Goal: Task Accomplishment & Management: Manage account settings

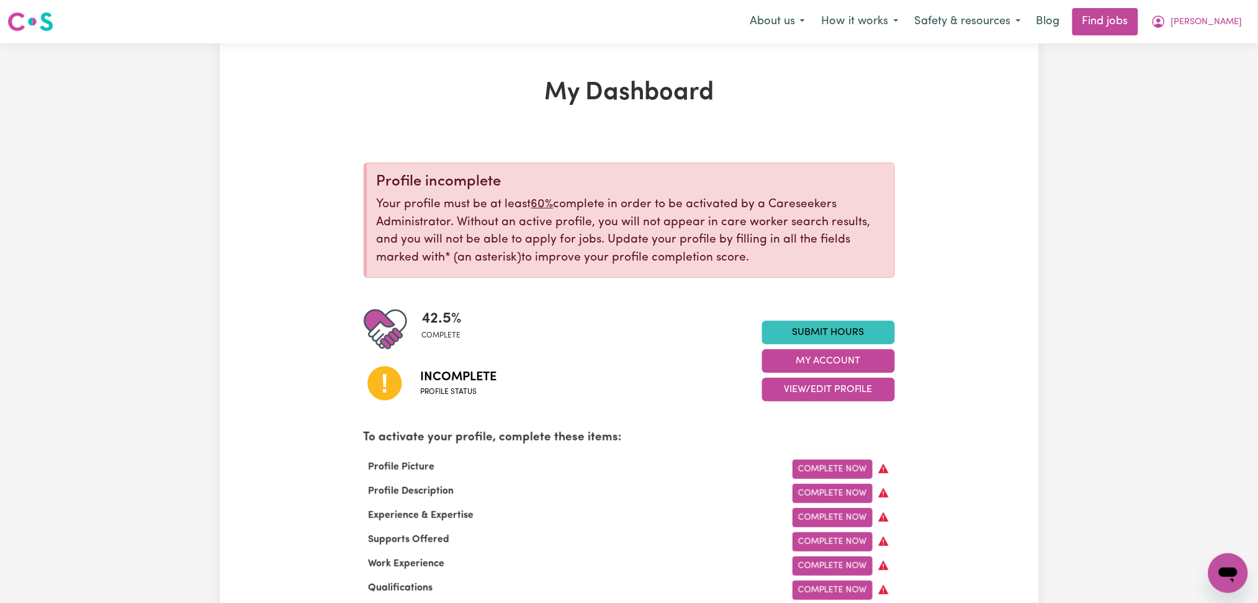
scroll to position [83, 0]
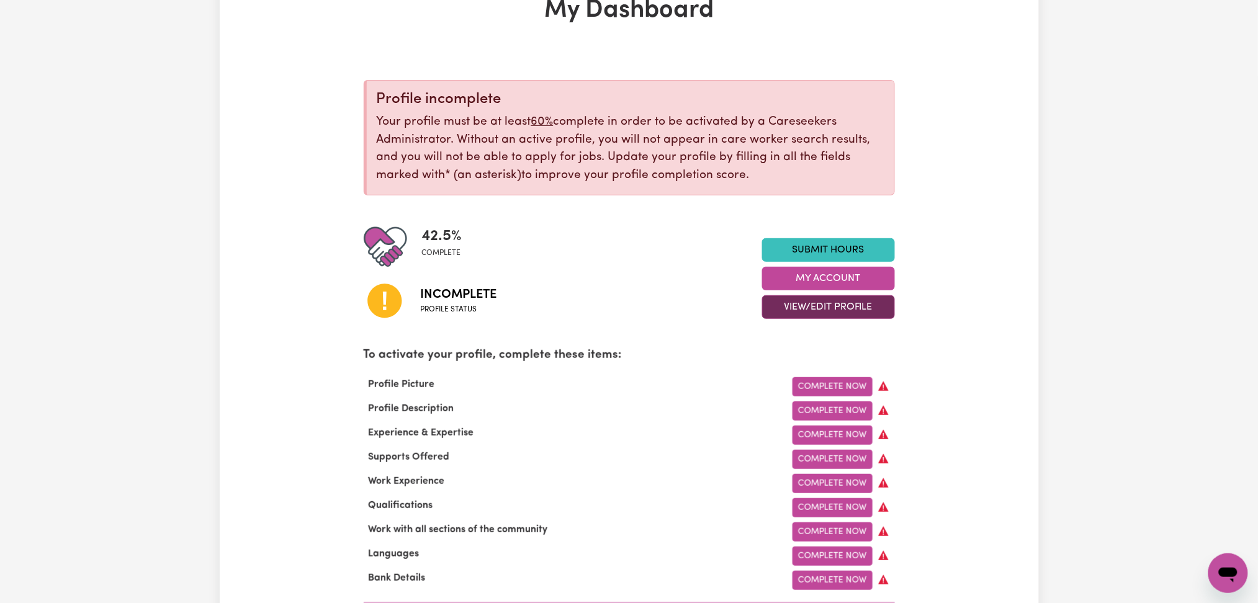
click at [806, 299] on button "View/Edit Profile" at bounding box center [828, 307] width 133 height 24
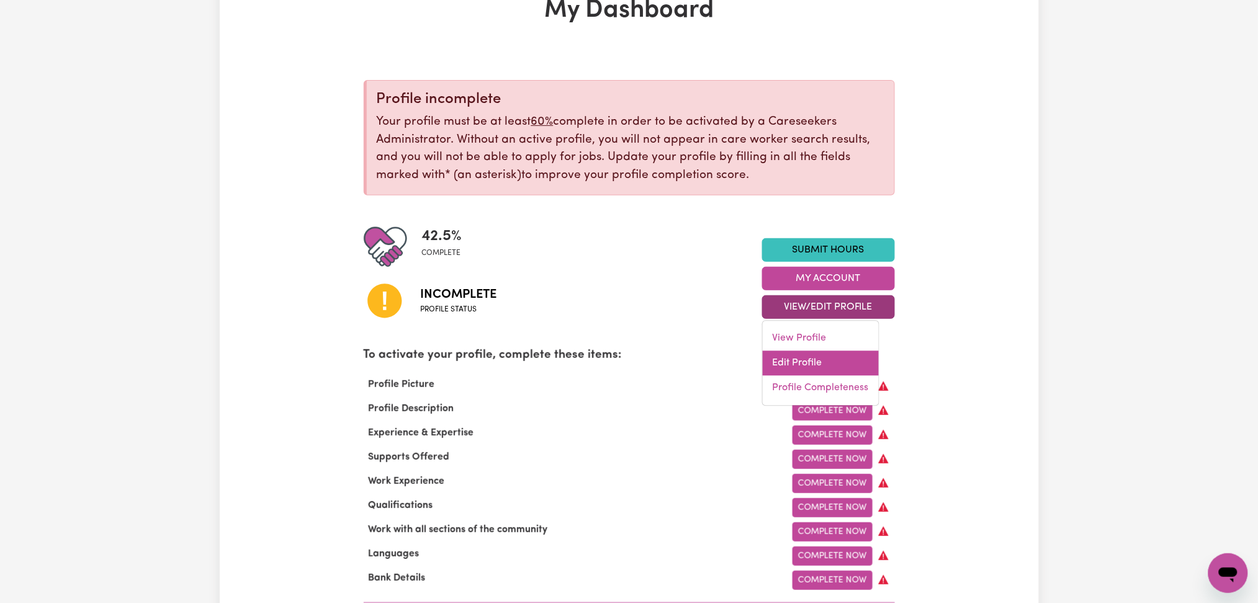
click at [791, 357] on link "Edit Profile" at bounding box center [821, 363] width 116 height 25
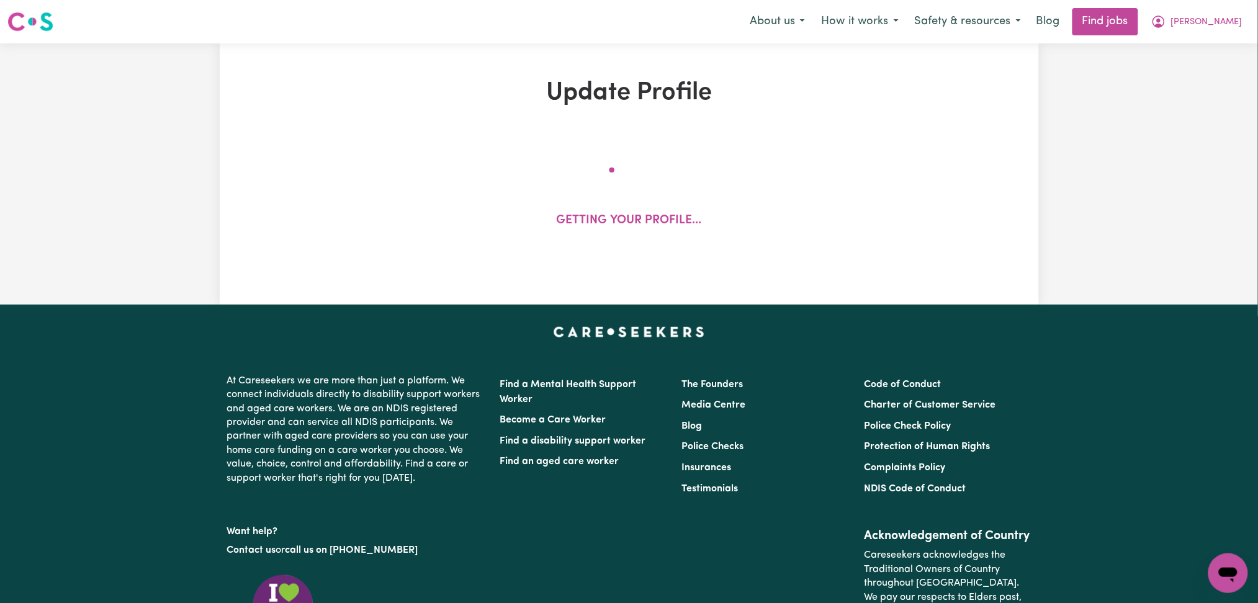
select select "[DEMOGRAPHIC_DATA]"
select select "[DEMOGRAPHIC_DATA] Citizen"
select select "Studying a healthcare related degree or qualification"
select select "55"
select select "75"
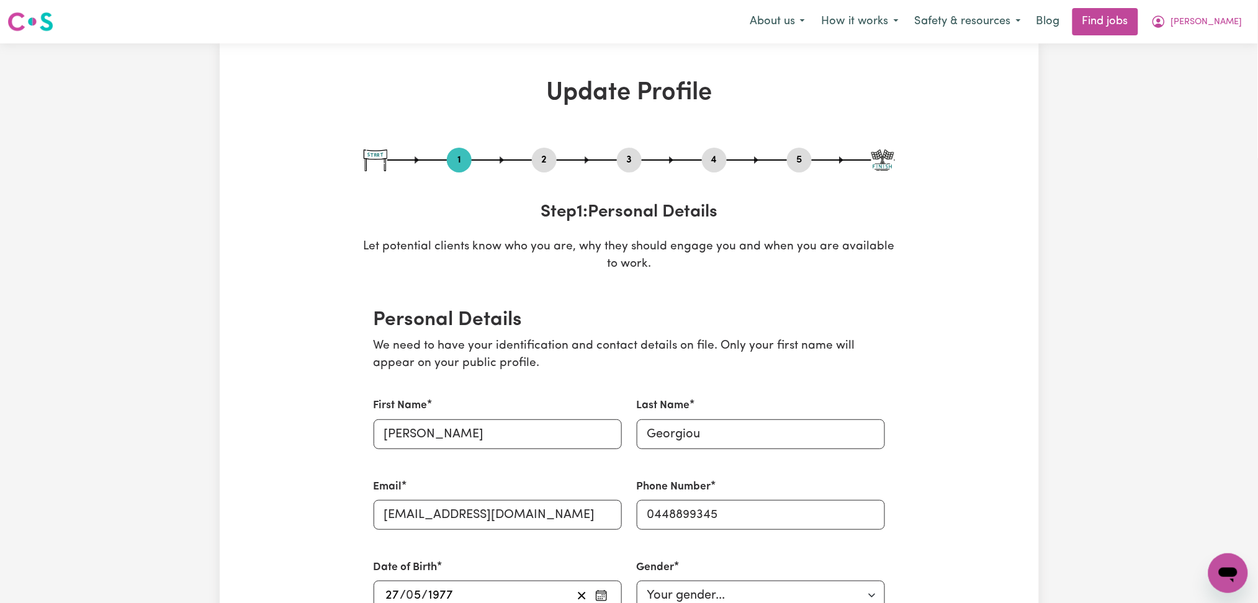
click at [548, 160] on button "2" at bounding box center [544, 160] width 25 height 16
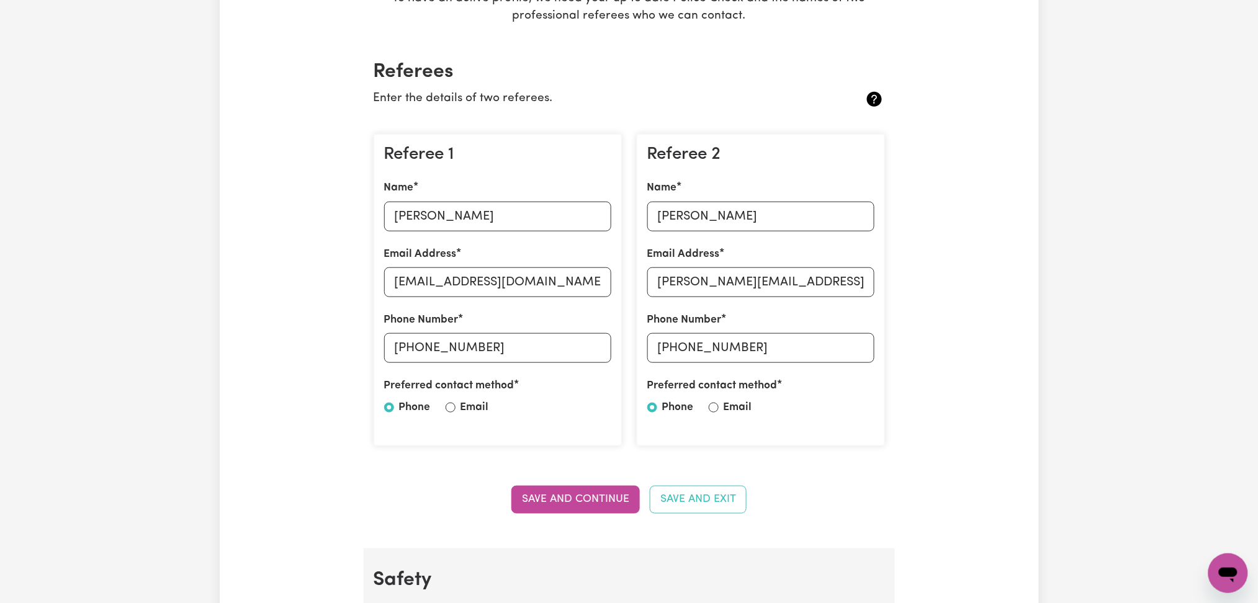
scroll to position [331, 0]
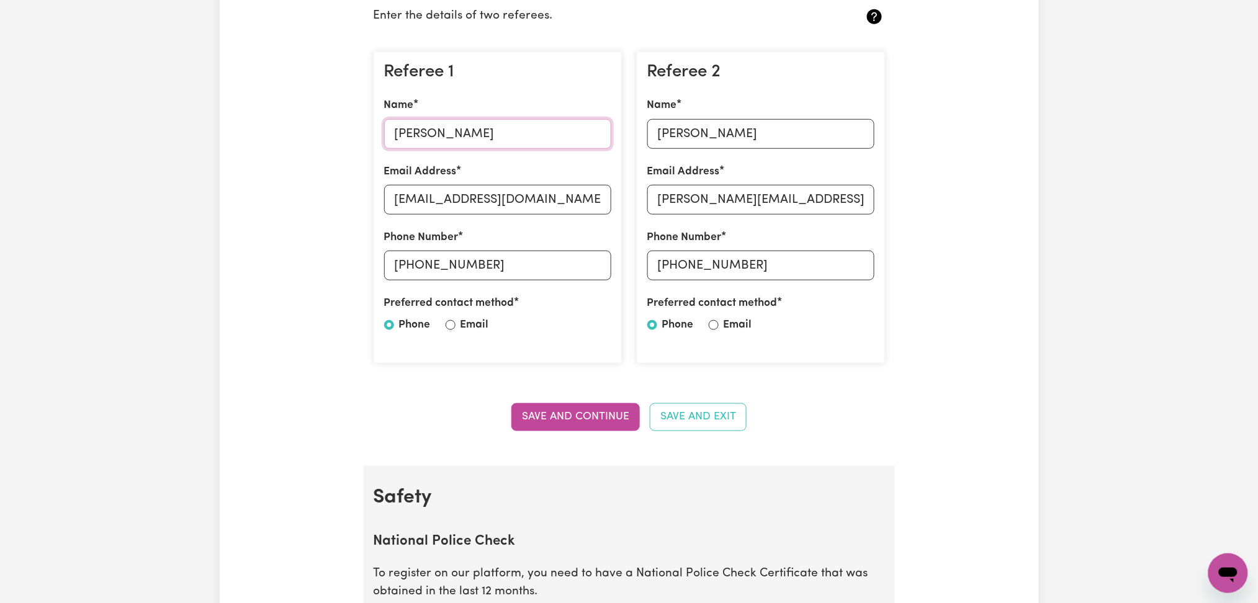
click at [475, 140] on input "[PERSON_NAME]" at bounding box center [497, 134] width 227 height 30
click at [430, 200] on input "[EMAIL_ADDRESS][DOMAIN_NAME]" at bounding box center [497, 200] width 227 height 30
drag, startPoint x: 419, startPoint y: 264, endPoint x: 603, endPoint y: 267, distance: 183.7
click at [603, 267] on input "[PHONE_NUMBER]" at bounding box center [497, 266] width 227 height 30
drag, startPoint x: 485, startPoint y: 274, endPoint x: 435, endPoint y: 264, distance: 50.6
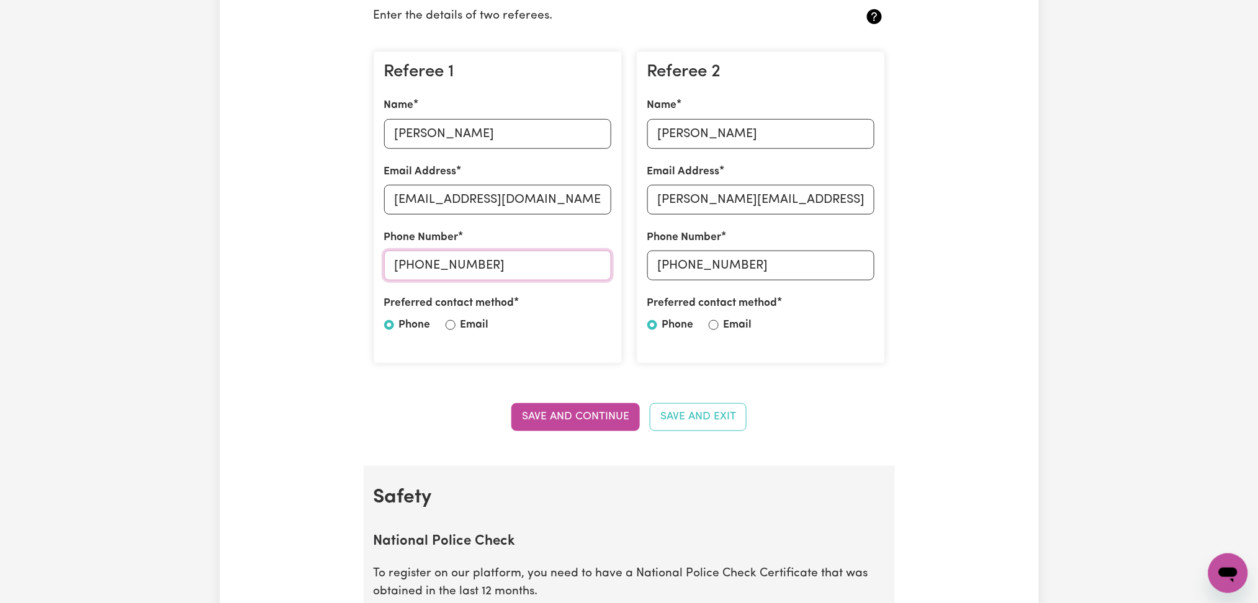
click at [483, 274] on input "[PHONE_NUMBER]" at bounding box center [497, 266] width 227 height 30
click at [408, 262] on input "[PHONE_NUMBER]" at bounding box center [497, 266] width 227 height 30
click at [411, 261] on input "[PHONE_NUMBER]" at bounding box center [497, 266] width 227 height 30
drag, startPoint x: 414, startPoint y: 261, endPoint x: 666, endPoint y: 273, distance: 252.2
click at [666, 273] on div "Referee 1 Name [PERSON_NAME] Email Address [EMAIL_ADDRESS][DOMAIN_NAME] Phone N…" at bounding box center [629, 208] width 526 height 333
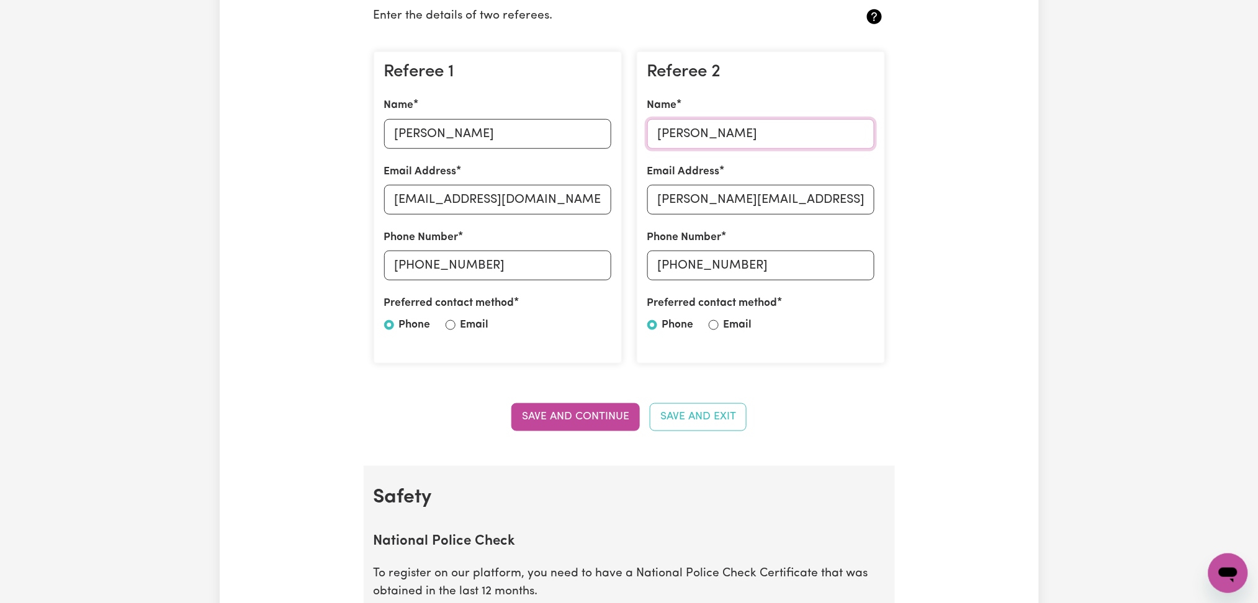
click at [692, 128] on input "[PERSON_NAME]" at bounding box center [760, 134] width 227 height 30
click at [715, 209] on input "[PERSON_NAME][EMAIL_ADDRESS][DOMAIN_NAME]" at bounding box center [760, 200] width 227 height 30
drag, startPoint x: 674, startPoint y: 261, endPoint x: 715, endPoint y: 266, distance: 41.9
click at [715, 266] on input "[PHONE_NUMBER]" at bounding box center [760, 266] width 227 height 30
click at [737, 273] on input "[PHONE_NUMBER]" at bounding box center [760, 266] width 227 height 30
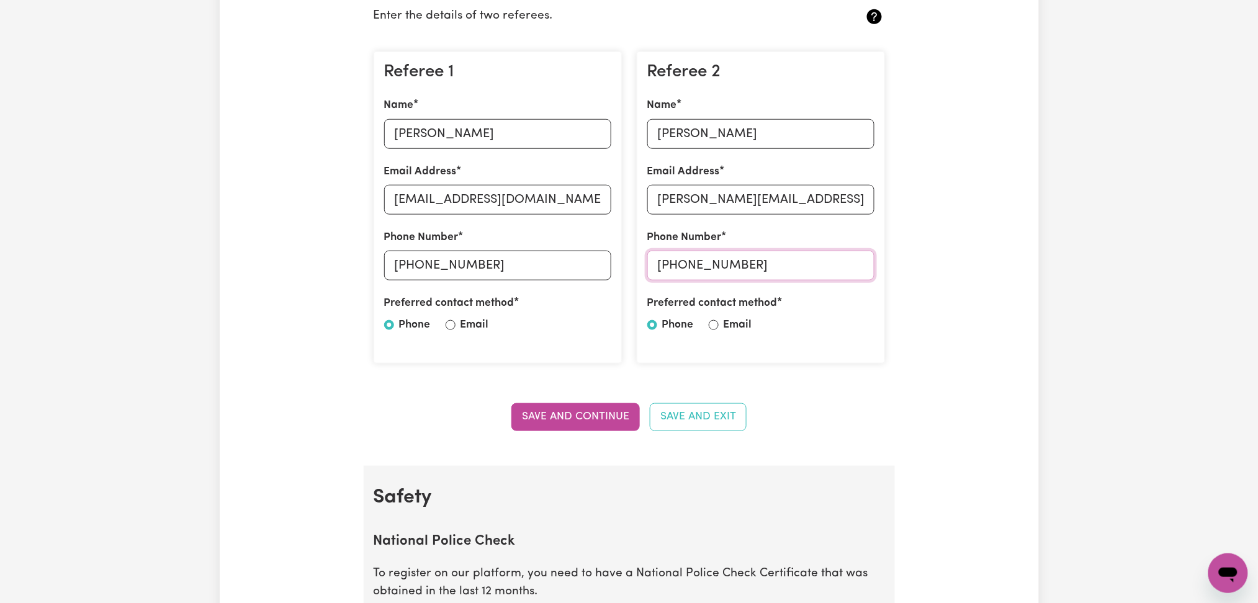
drag, startPoint x: 679, startPoint y: 266, endPoint x: 830, endPoint y: 267, distance: 150.8
click at [830, 267] on input "[PHONE_NUMBER]" at bounding box center [760, 266] width 227 height 30
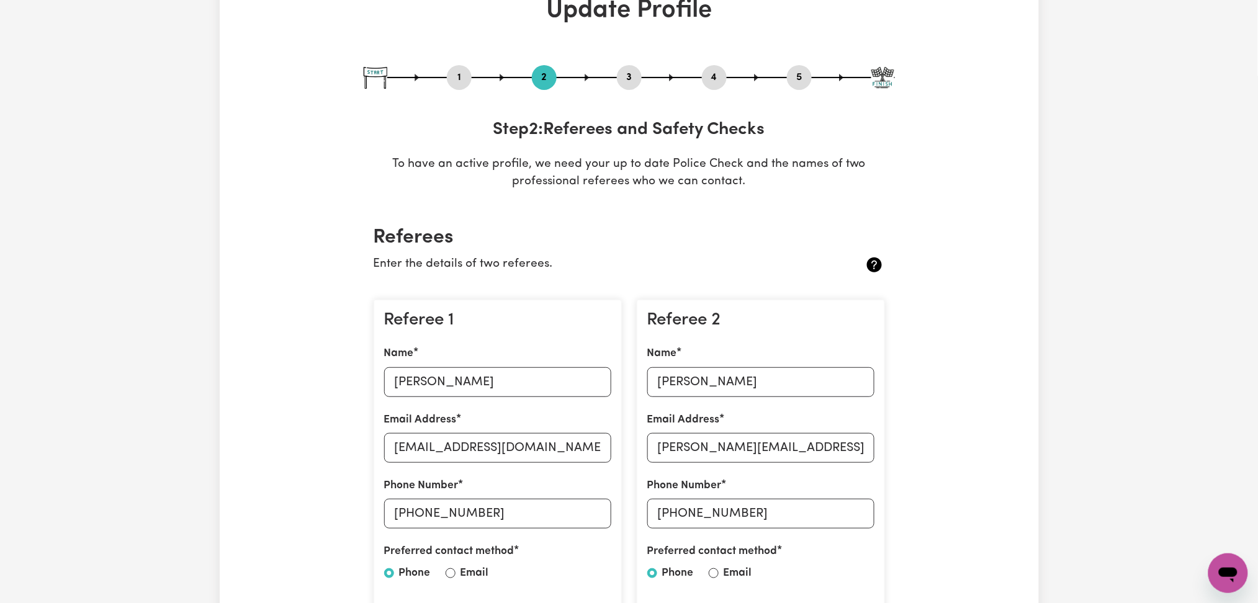
click at [807, 75] on button "5" at bounding box center [799, 77] width 25 height 16
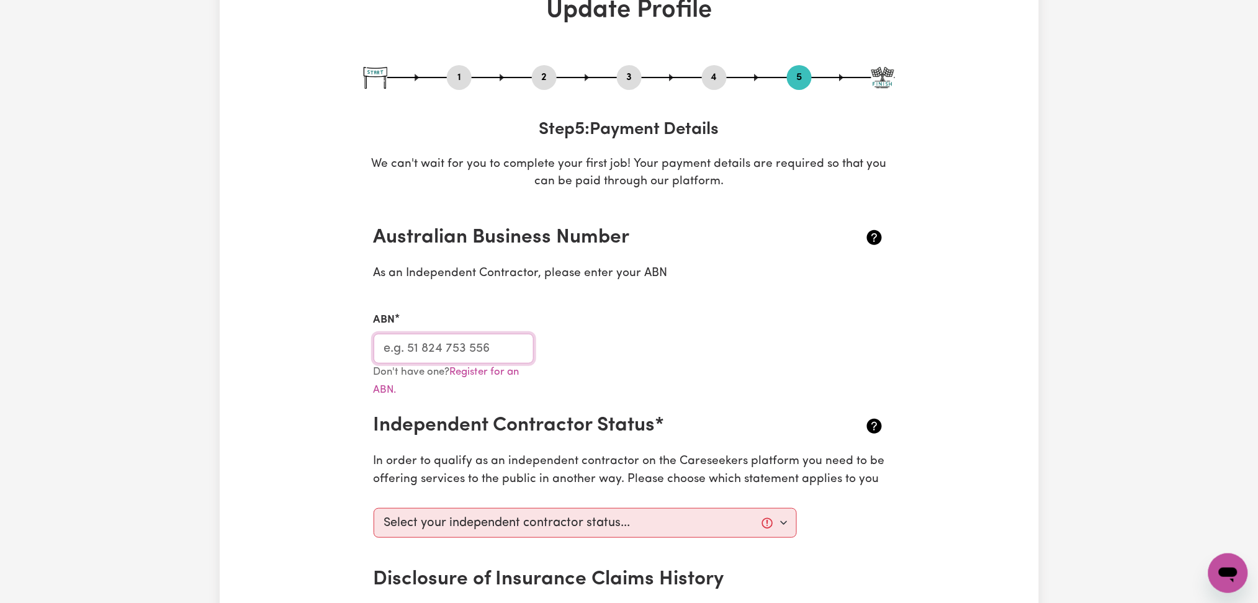
click at [494, 354] on input "ABN" at bounding box center [454, 349] width 161 height 30
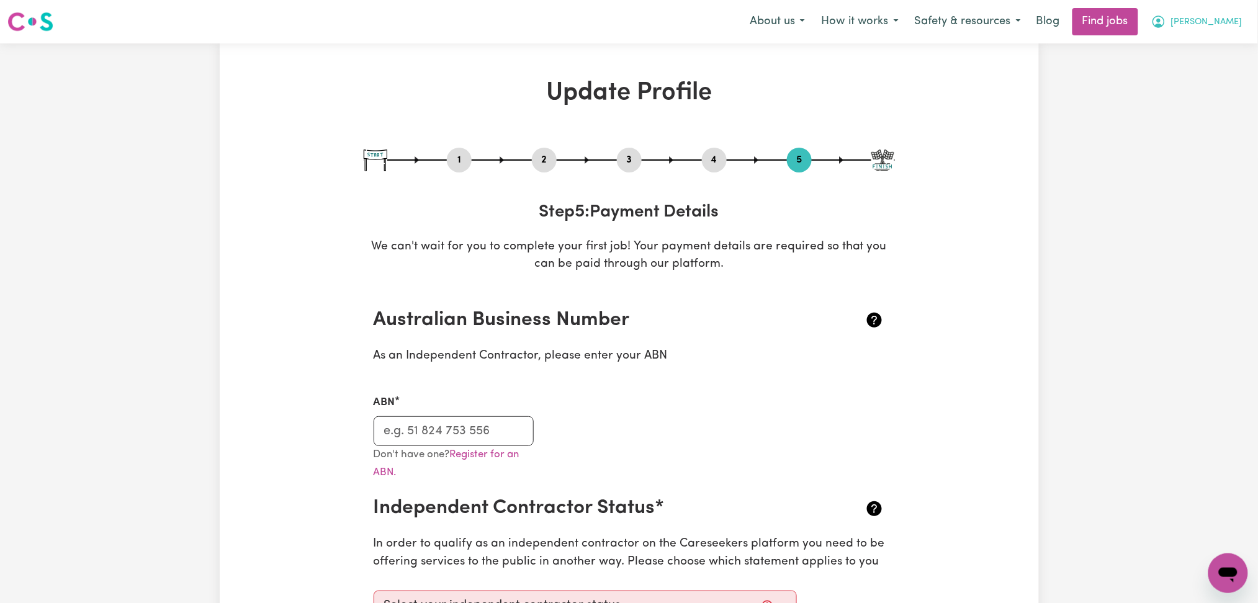
click at [1228, 20] on span "[PERSON_NAME]" at bounding box center [1206, 23] width 71 height 14
click at [1205, 93] on link "Logout" at bounding box center [1201, 95] width 98 height 24
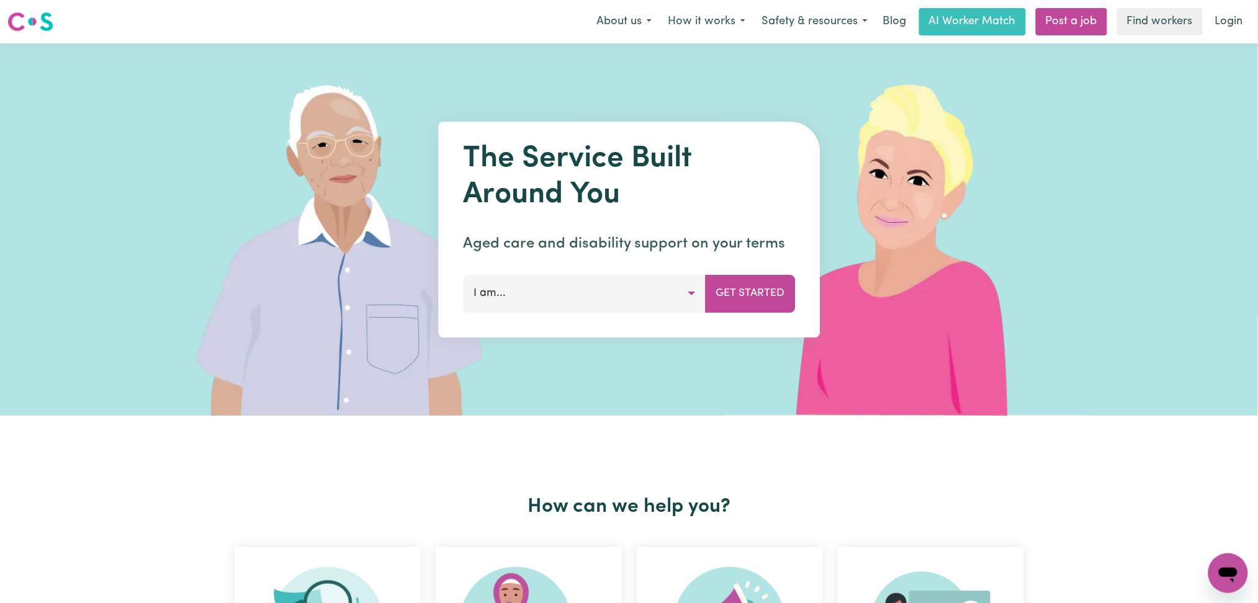
click at [1244, 20] on link "Login" at bounding box center [1228, 21] width 43 height 27
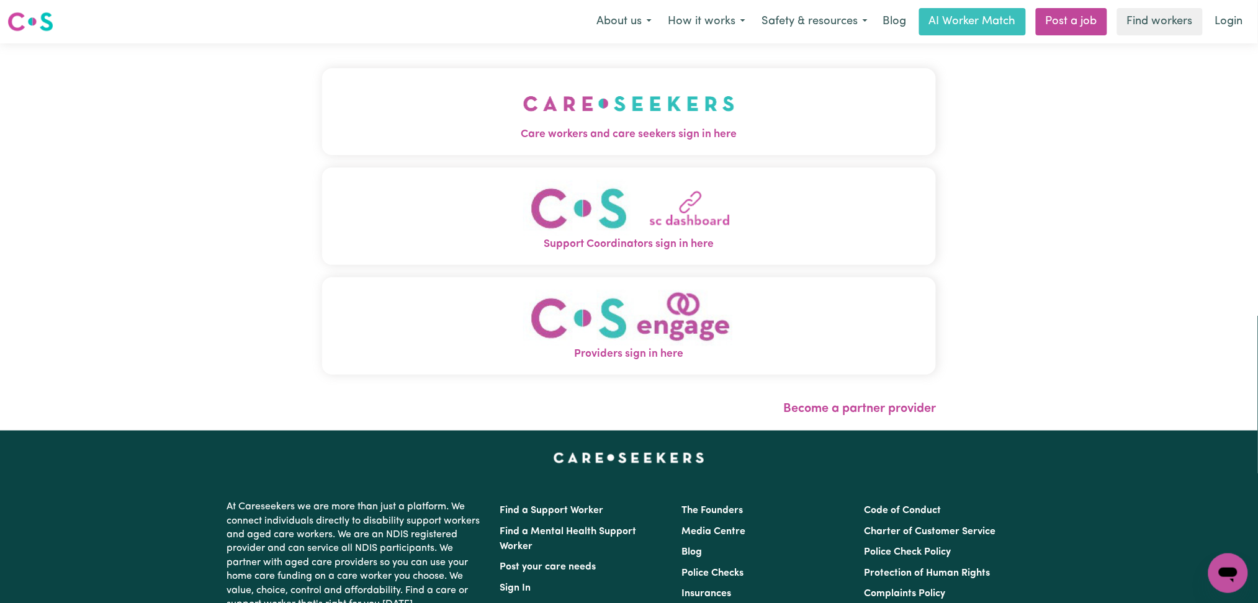
click at [499, 94] on button "Care workers and care seekers sign in here" at bounding box center [629, 111] width 614 height 87
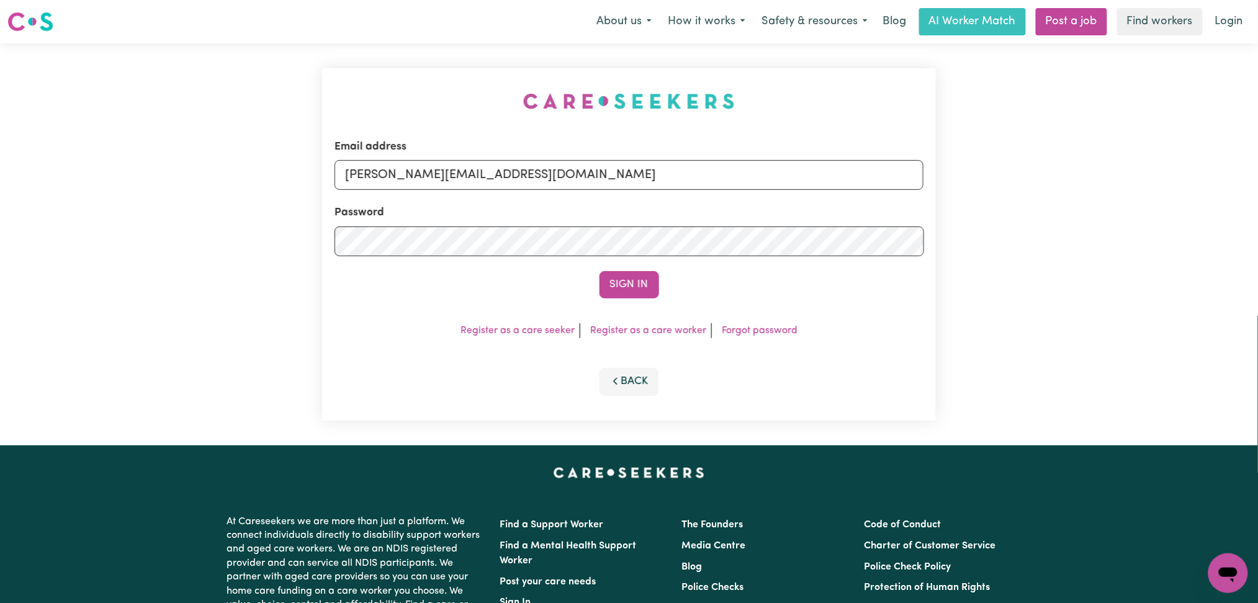
click at [550, 194] on form "Email address [PERSON_NAME][EMAIL_ADDRESS][DOMAIN_NAME] Password Sign In" at bounding box center [628, 218] width 589 height 159
click at [501, 181] on input "[PERSON_NAME][EMAIL_ADDRESS][DOMAIN_NAME]" at bounding box center [628, 175] width 589 height 30
drag, startPoint x: 408, startPoint y: 177, endPoint x: 668, endPoint y: 191, distance: 260.4
click at [668, 190] on form "Email address Superuser~[EMAIL_ADDRESS][DOMAIN_NAME] Password Sign In" at bounding box center [628, 218] width 589 height 159
type input "Superuser~[EMAIL_ADDRESS][DOMAIN_NAME]"
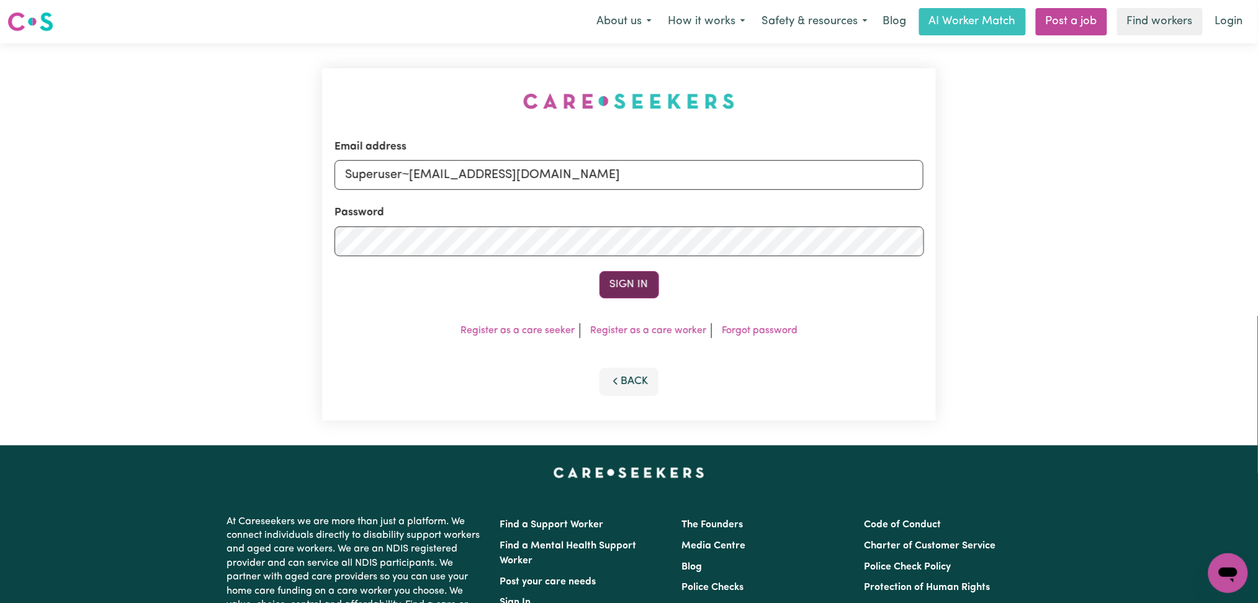
click at [630, 290] on button "Sign In" at bounding box center [629, 284] width 60 height 27
